Goal: Task Accomplishment & Management: Manage account settings

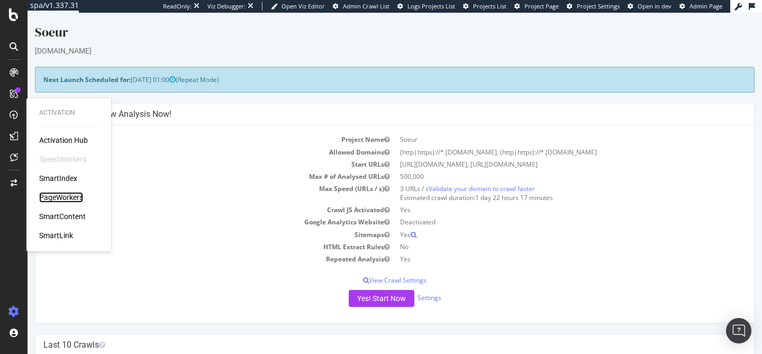
click at [76, 200] on div "PageWorkers" at bounding box center [61, 197] width 44 height 11
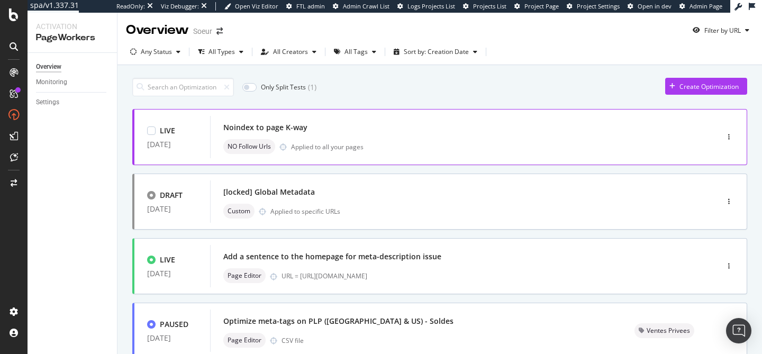
click at [462, 136] on div "Noindex to page K-way NO Follow Urls Applied to all your pages" at bounding box center [448, 137] width 450 height 34
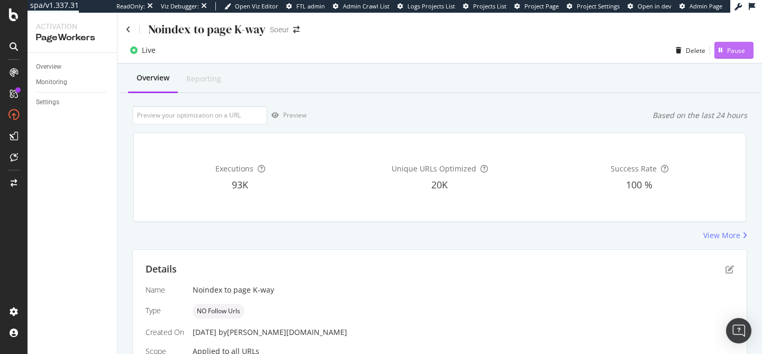
click at [732, 53] on div "Pause" at bounding box center [736, 50] width 18 height 9
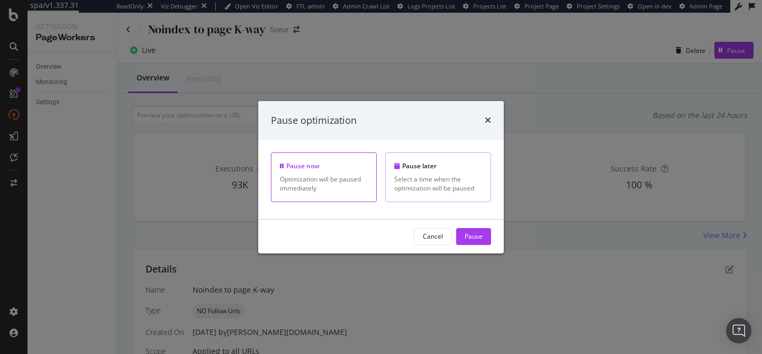
click at [461, 193] on div "Select a time when the optimization will be paused" at bounding box center [438, 184] width 88 height 18
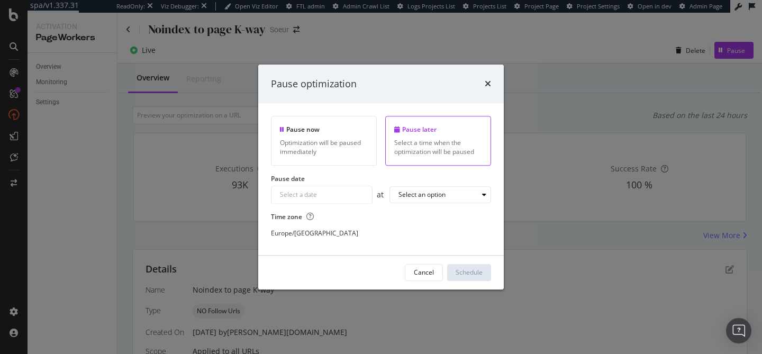
click at [352, 195] on input "Select a date" at bounding box center [321, 194] width 101 height 17
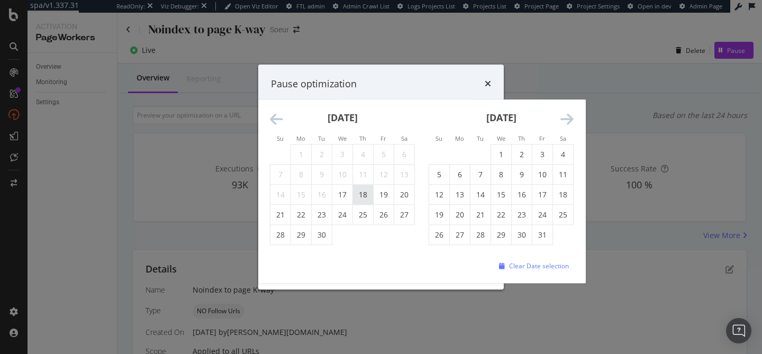
click at [363, 198] on td "18" at bounding box center [363, 195] width 21 height 20
type input "September 18th 2025"
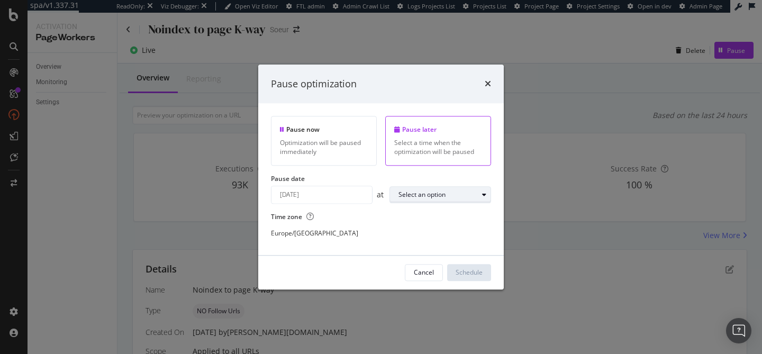
click at [420, 195] on div "Select an option" at bounding box center [421, 194] width 47 height 6
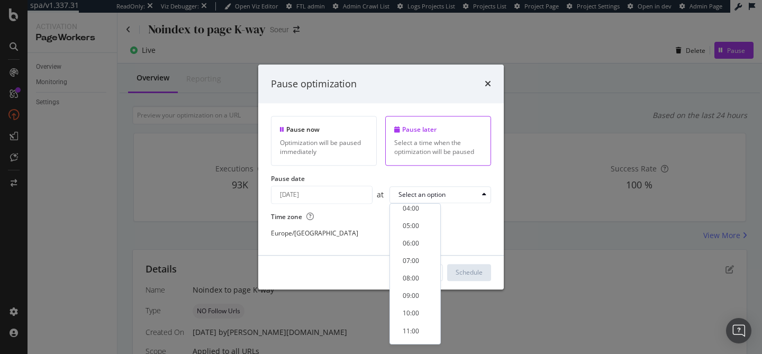
scroll to position [90, 0]
click at [417, 260] on div "08:00" at bounding box center [411, 262] width 16 height 9
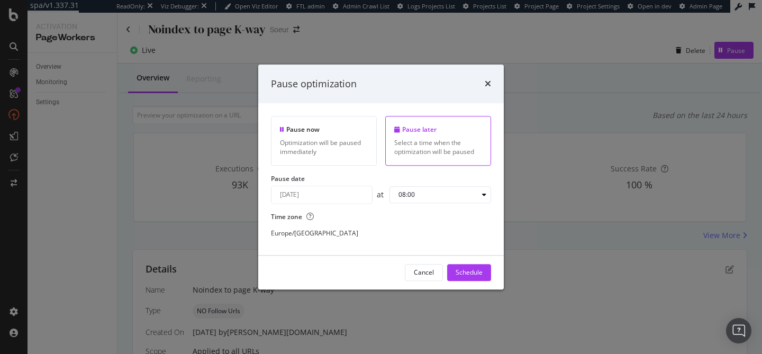
click at [390, 251] on div "Pause now Optimization will be paused immediately Pause later Select a time whe…" at bounding box center [380, 180] width 245 height 152
click at [468, 276] on div "Schedule" at bounding box center [468, 272] width 27 height 9
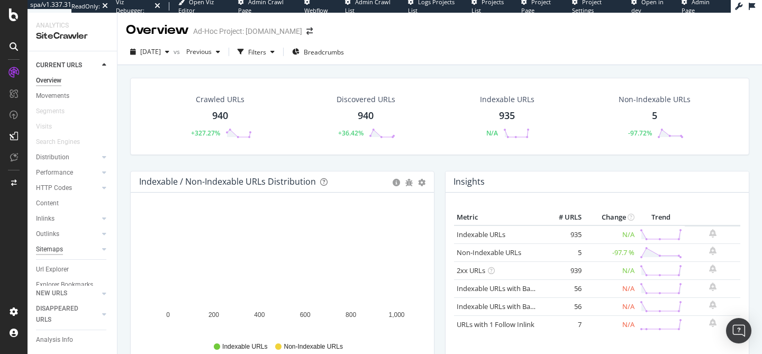
scroll to position [14, 0]
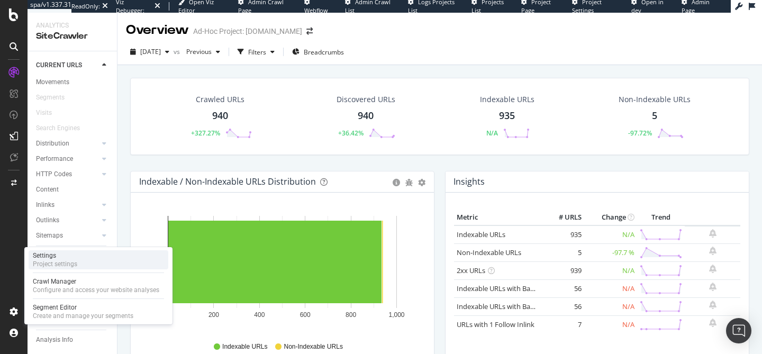
click at [78, 268] on div "Settings Project settings" at bounding box center [99, 259] width 140 height 19
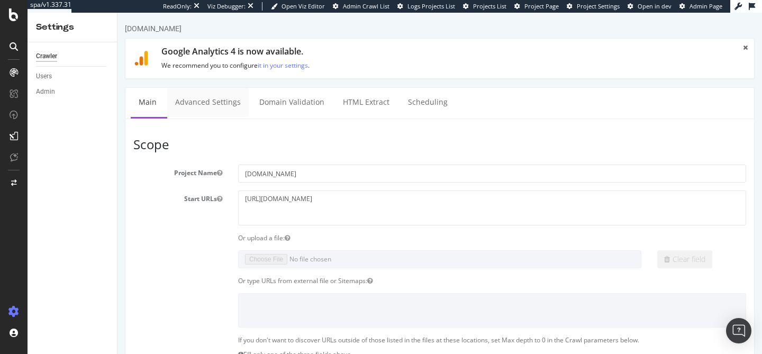
click at [190, 93] on link "Advanced Settings" at bounding box center [207, 102] width 81 height 29
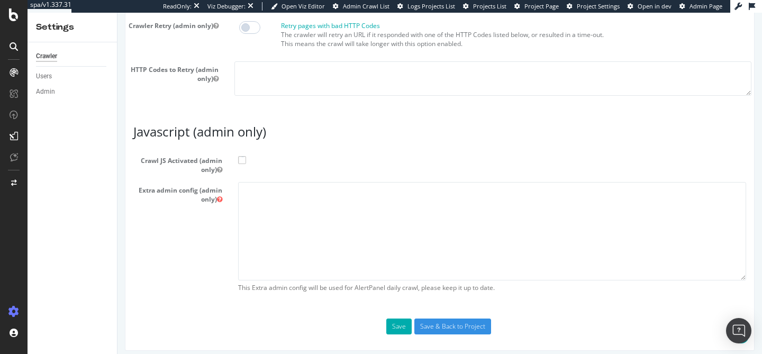
scroll to position [970, 0]
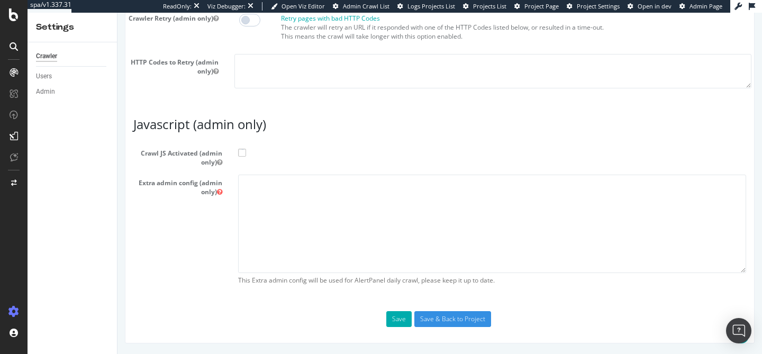
click at [241, 151] on span at bounding box center [242, 153] width 8 height 8
click at [117, 13] on input "Crawl JS Activated (admin only)" at bounding box center [117, 13] width 0 height 0
click at [268, 200] on textarea at bounding box center [492, 224] width 508 height 98
paste textarea "{ "flags": [ "cube" ], "beta": { "pap_mini_rules": [ "- https://www.onedoc.ch/a…"
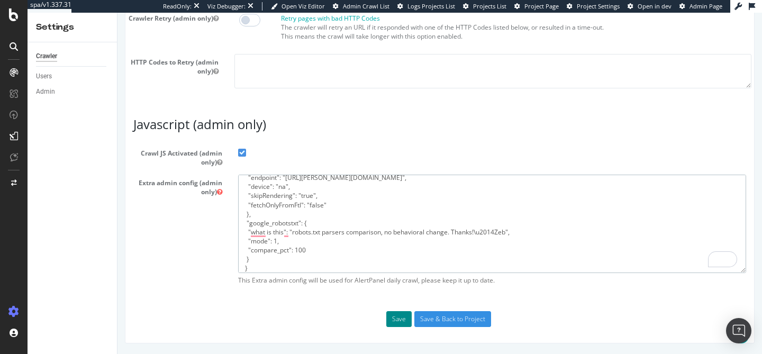
type textarea "{ "flags": [ "cube" ], "beta": { "pap_mini_rules": [ "- https://www.onedoc.ch/a…"
click at [406, 322] on button "Save" at bounding box center [398, 319] width 25 height 16
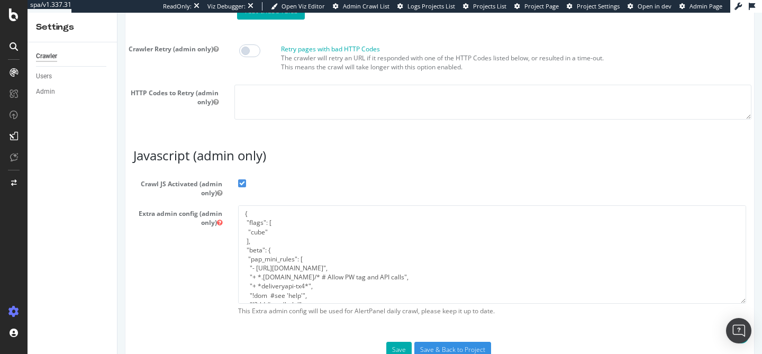
scroll to position [1053, 0]
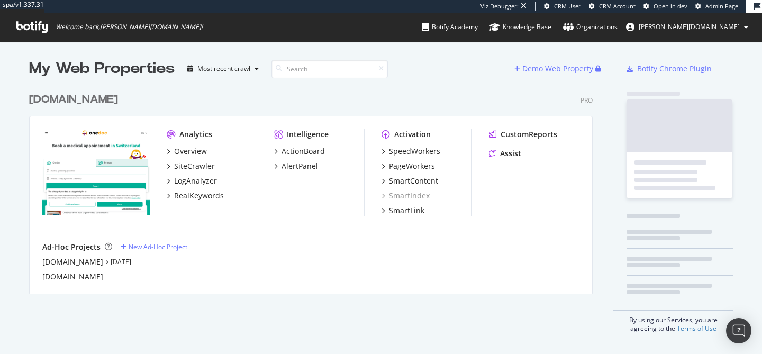
scroll to position [215, 572]
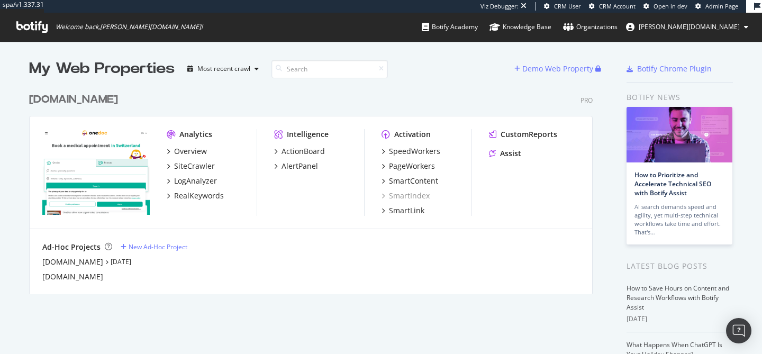
click at [66, 100] on div "[DOMAIN_NAME]" at bounding box center [73, 99] width 89 height 15
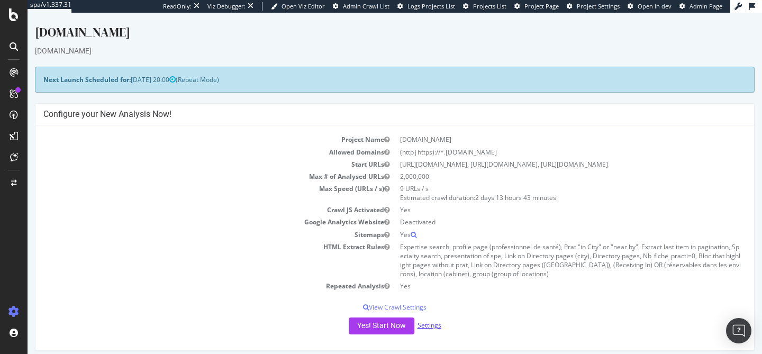
click at [426, 326] on link "Settings" at bounding box center [429, 325] width 24 height 9
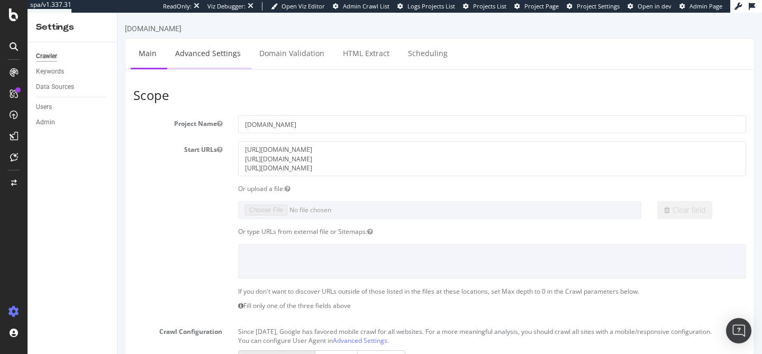
click at [208, 55] on link "Advanced Settings" at bounding box center [207, 53] width 81 height 29
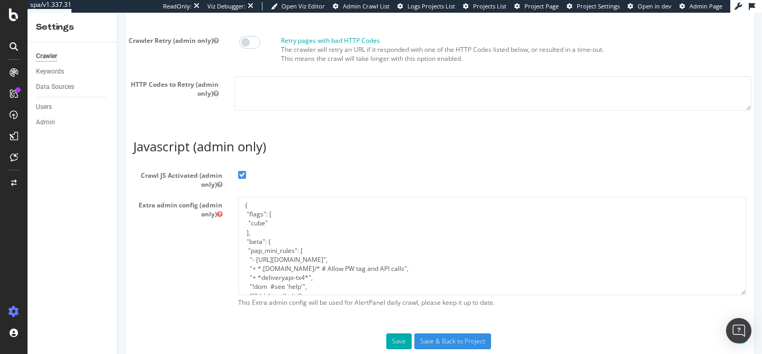
scroll to position [970, 0]
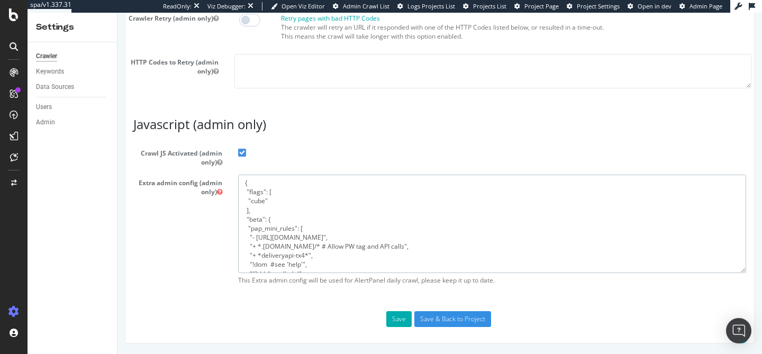
click at [275, 220] on textarea "{ "flags": [ "cube" ], "beta": { "pap_mini_rules": [ "- https://www.onedoc.ch/a…" at bounding box center [492, 224] width 508 height 98
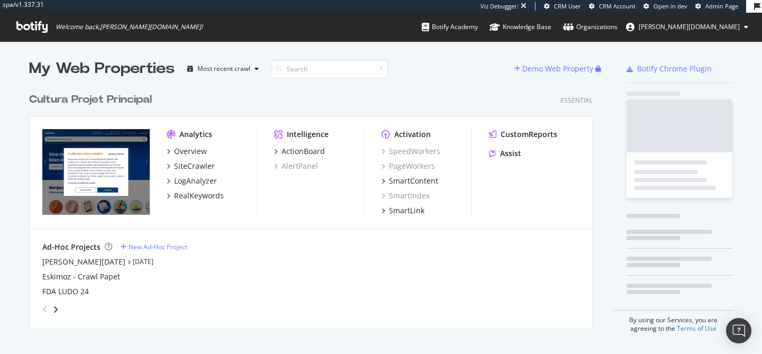
scroll to position [249, 572]
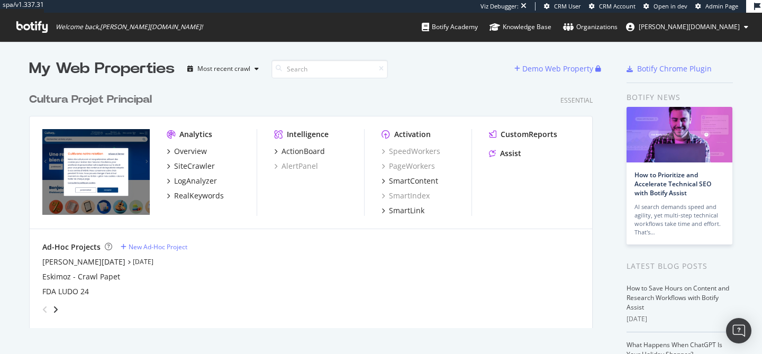
click at [346, 289] on div "FDA LUDO 24" at bounding box center [310, 291] width 537 height 11
click at [198, 167] on div "SiteCrawler" at bounding box center [194, 166] width 41 height 11
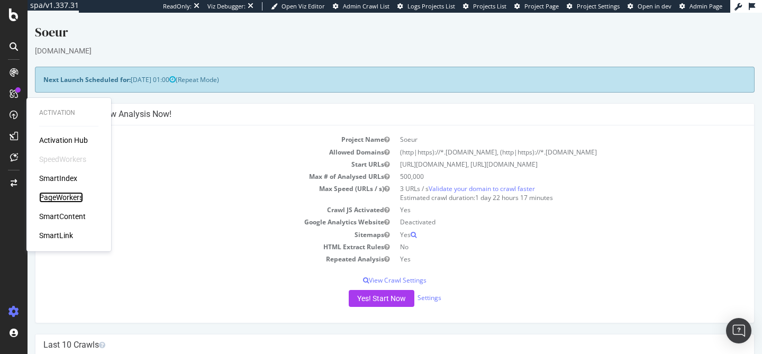
click at [76, 195] on div "PageWorkers" at bounding box center [61, 197] width 44 height 11
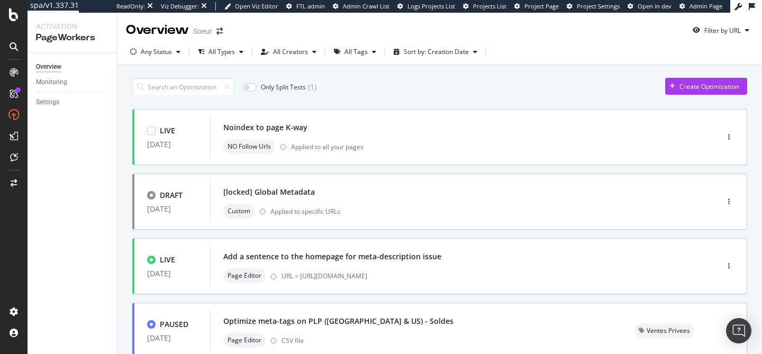
click at [398, 124] on div "Noindex to page K-way" at bounding box center [448, 127] width 450 height 15
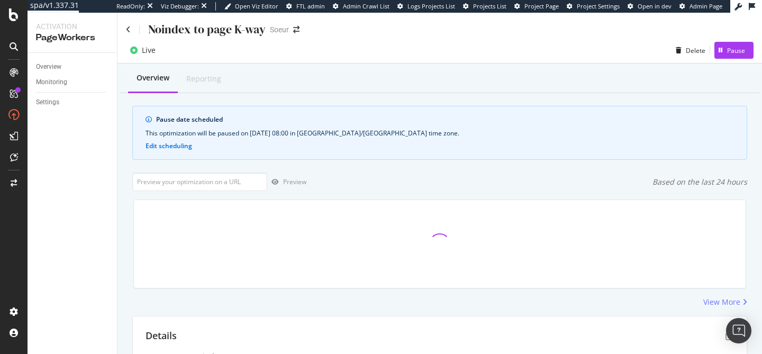
scroll to position [312, 0]
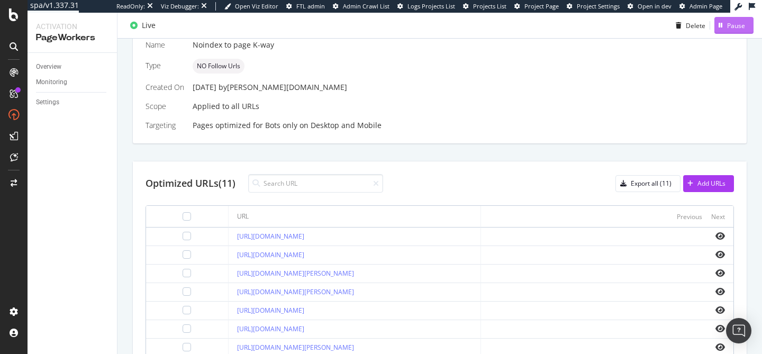
click at [730, 21] on div "Pause" at bounding box center [736, 25] width 18 height 9
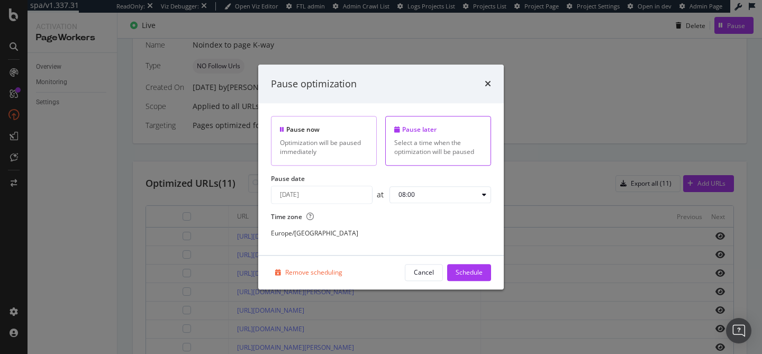
click at [310, 145] on div "Optimization will be paused immediately" at bounding box center [324, 148] width 88 height 18
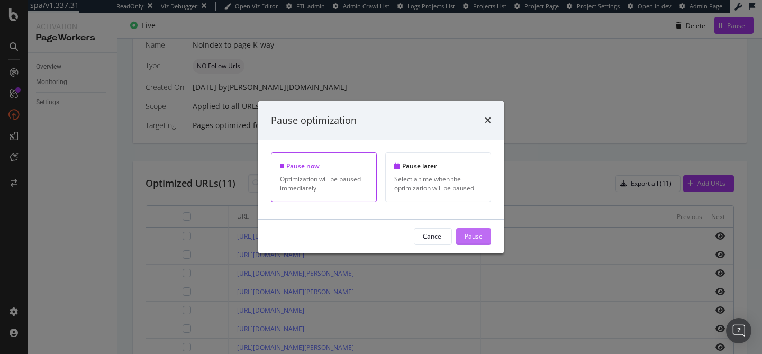
click at [477, 237] on div "Pause" at bounding box center [473, 236] width 18 height 9
